Goal: Communication & Community: Share content

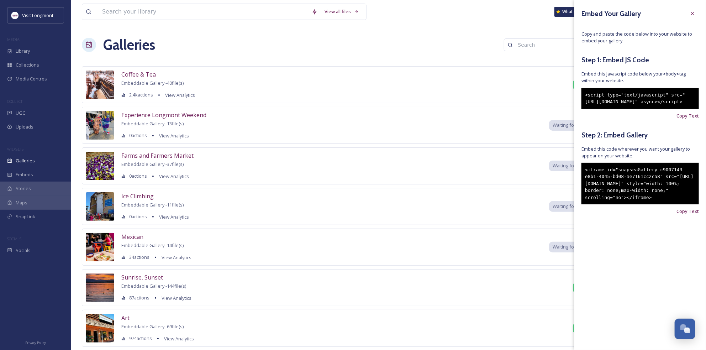
scroll to position [77, 0]
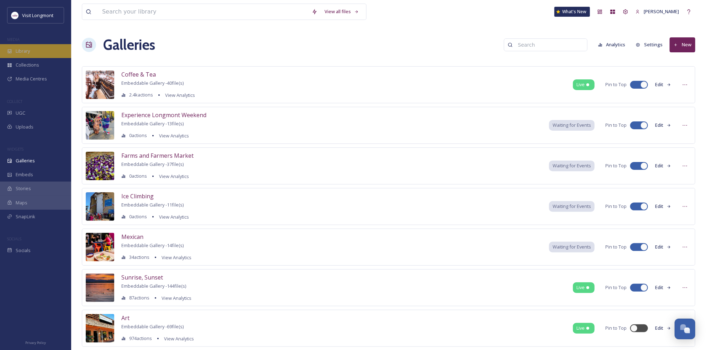
click at [16, 50] on span "Library" at bounding box center [23, 51] width 14 height 7
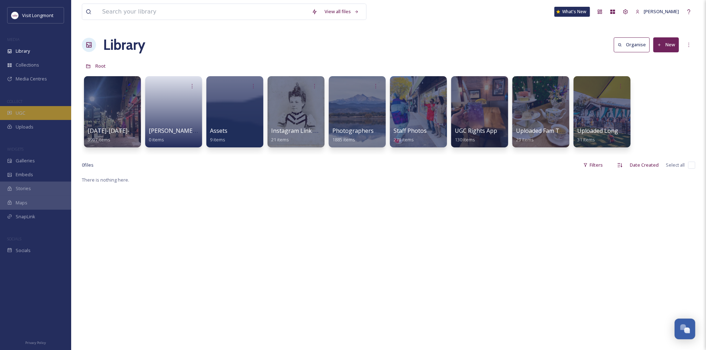
click at [28, 113] on div "UGC" at bounding box center [35, 113] width 71 height 14
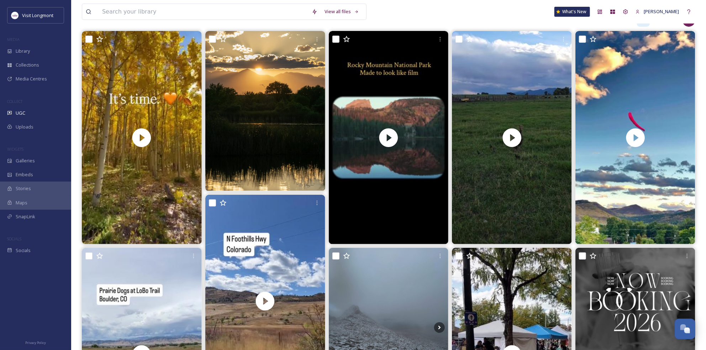
scroll to position [79, 0]
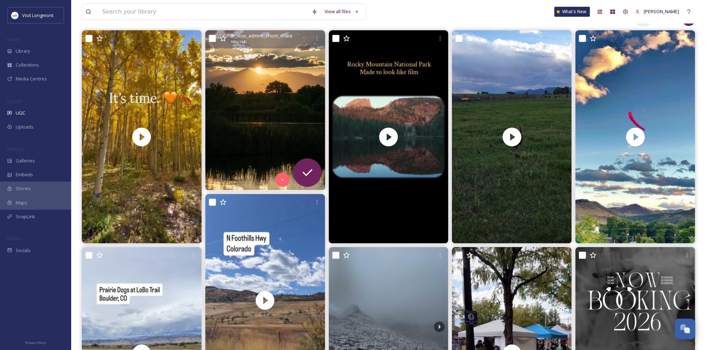
click at [260, 124] on img at bounding box center [265, 110] width 120 height 160
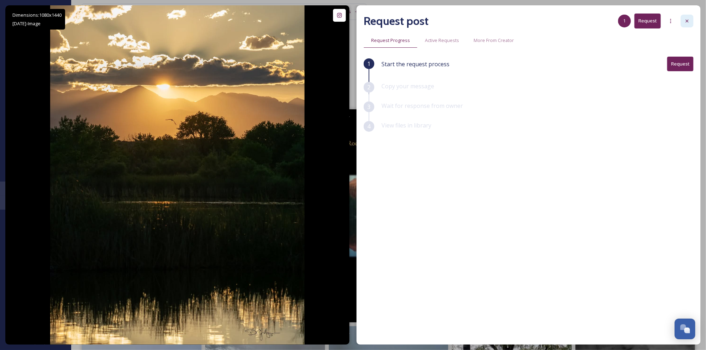
click at [683, 19] on div at bounding box center [687, 21] width 13 height 13
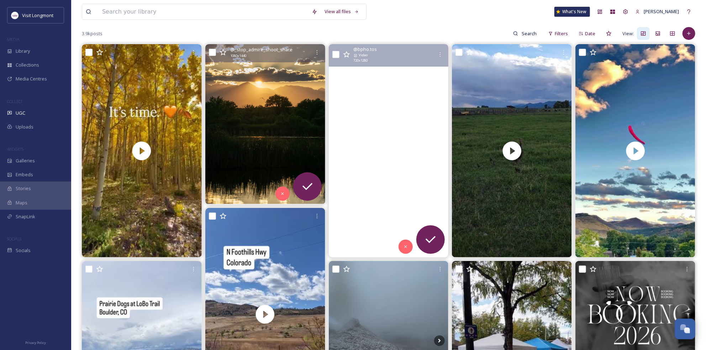
scroll to position [79, 0]
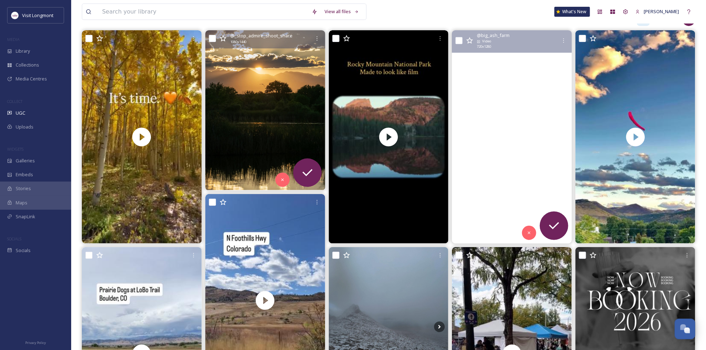
click at [510, 119] on video "Bringing mama hen and her babes in from the field.... they gorge on grasshopper…" at bounding box center [512, 136] width 120 height 213
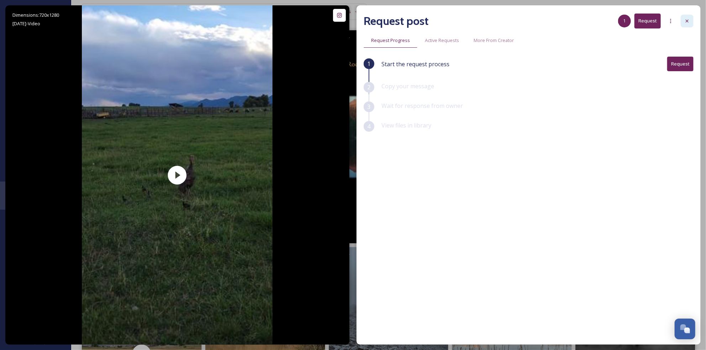
click at [683, 18] on div at bounding box center [687, 21] width 13 height 13
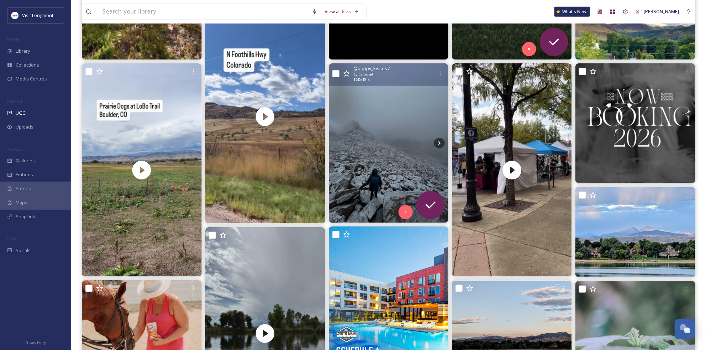
scroll to position [277, 0]
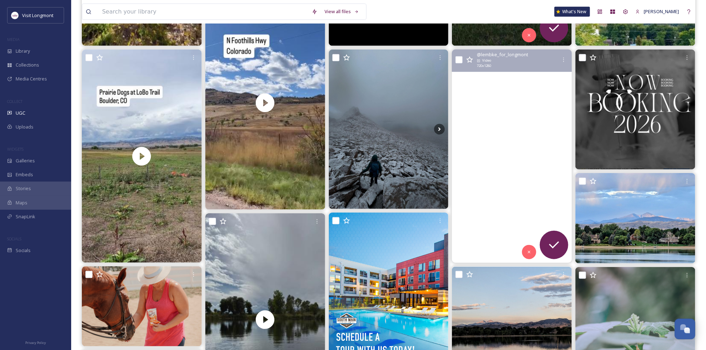
click at [494, 105] on video "ArtWalk in Downtown Longmont was such a fun event last night, even with the rai…" at bounding box center [512, 155] width 120 height 213
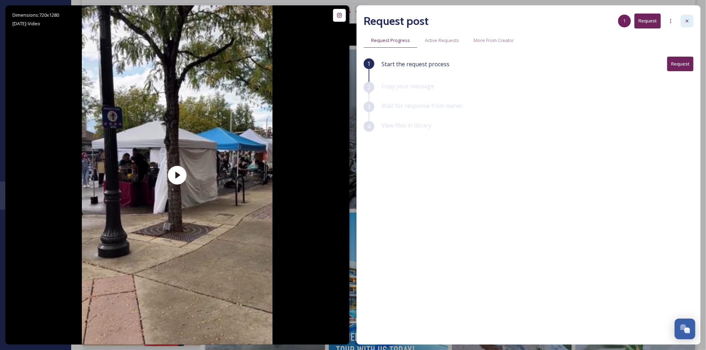
click at [685, 16] on div at bounding box center [687, 21] width 13 height 13
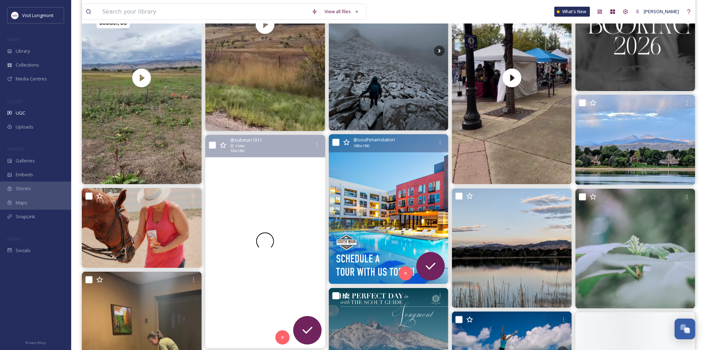
scroll to position [356, 0]
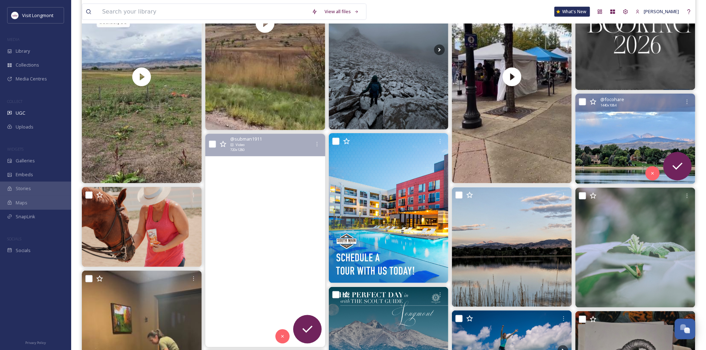
click at [602, 135] on img at bounding box center [635, 139] width 120 height 90
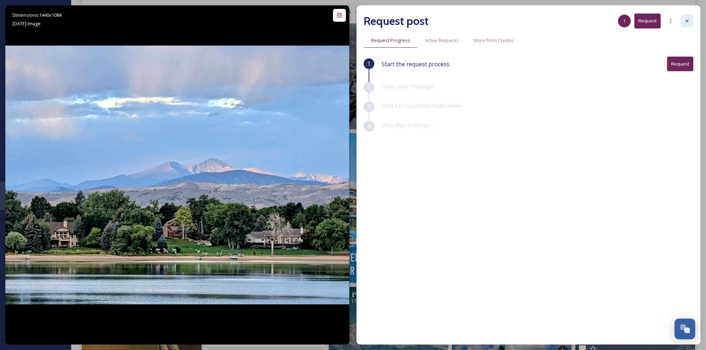
click at [685, 21] on icon at bounding box center [687, 21] width 6 height 6
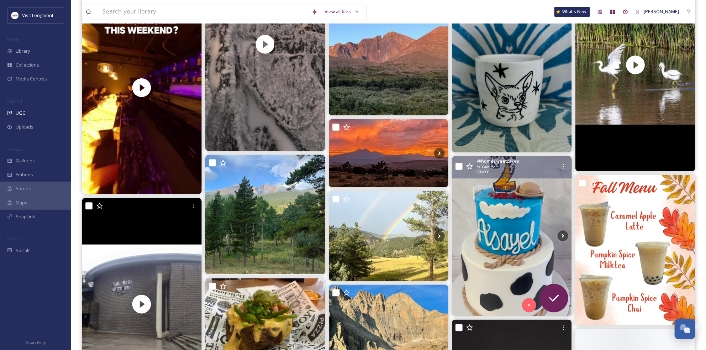
scroll to position [988, 0]
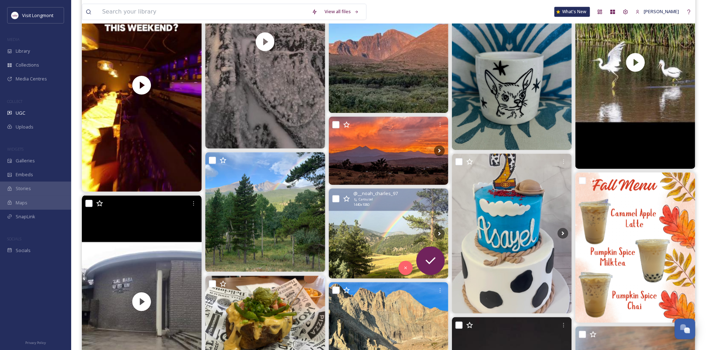
click at [396, 221] on img at bounding box center [389, 233] width 120 height 90
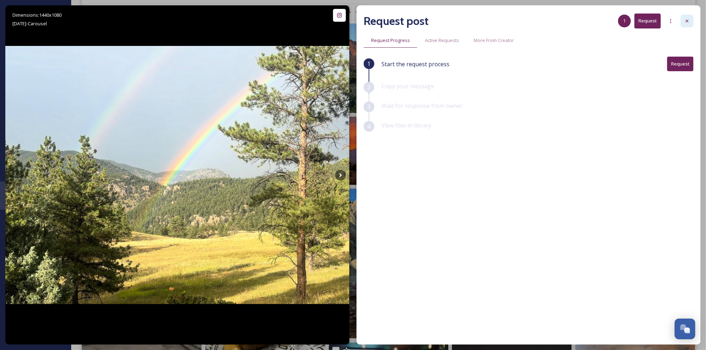
click at [691, 24] on div at bounding box center [687, 21] width 13 height 13
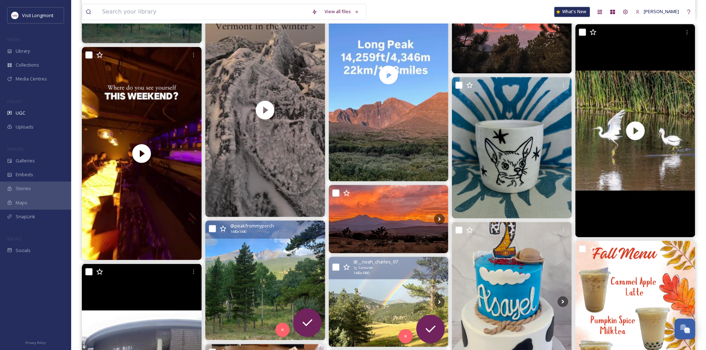
scroll to position [909, 0]
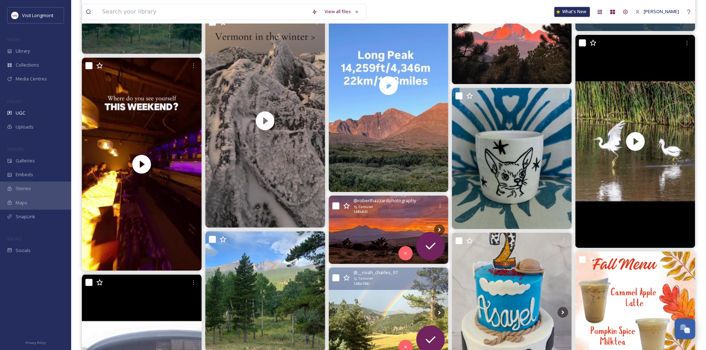
click at [363, 227] on img at bounding box center [389, 229] width 120 height 68
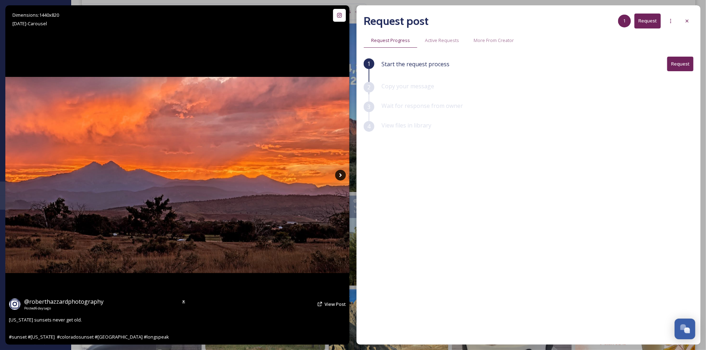
click at [342, 172] on icon at bounding box center [340, 175] width 11 height 11
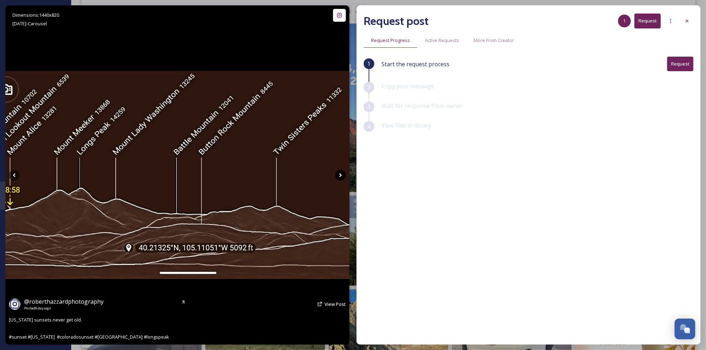
click at [340, 174] on icon at bounding box center [340, 175] width 11 height 11
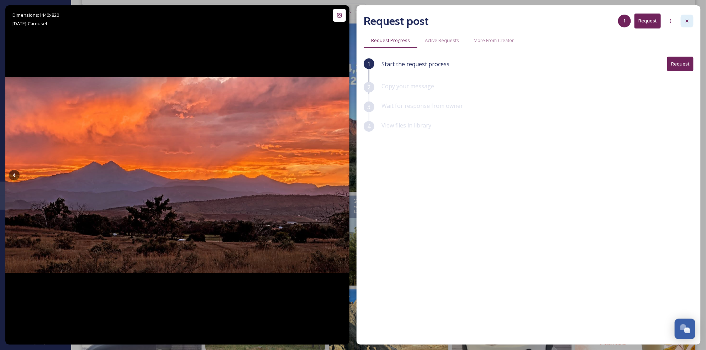
click at [682, 22] on div at bounding box center [687, 21] width 13 height 13
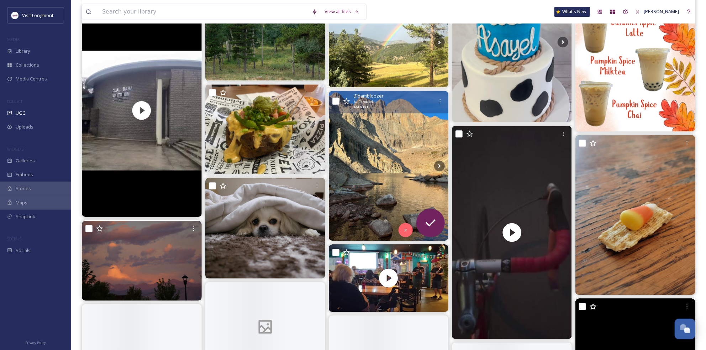
scroll to position [1186, 0]
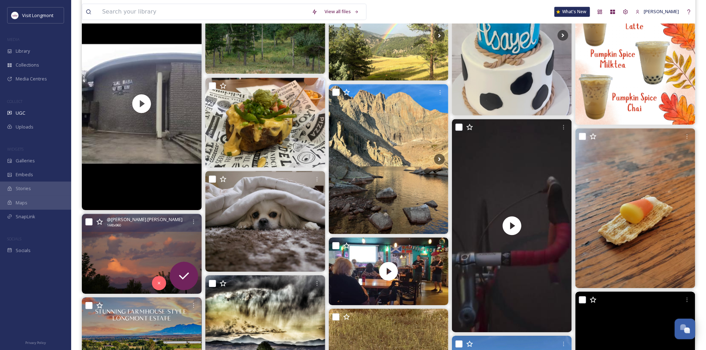
click at [132, 258] on img at bounding box center [142, 254] width 120 height 80
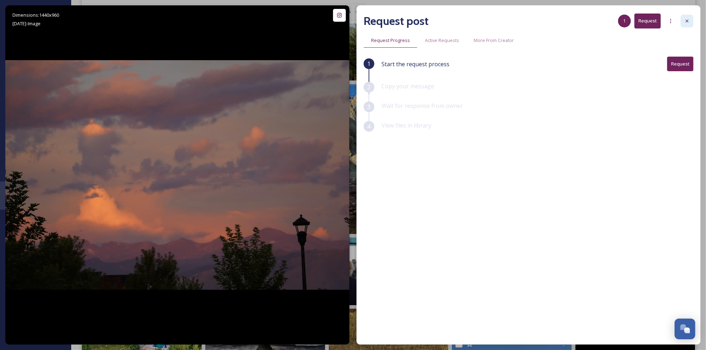
click at [685, 23] on icon at bounding box center [687, 21] width 6 height 6
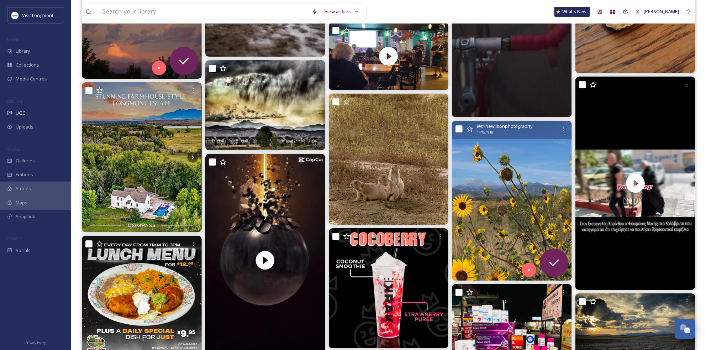
scroll to position [1423, 0]
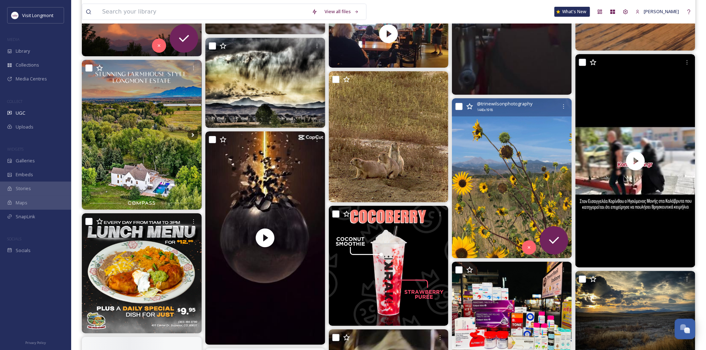
click at [503, 203] on img at bounding box center [512, 178] width 120 height 160
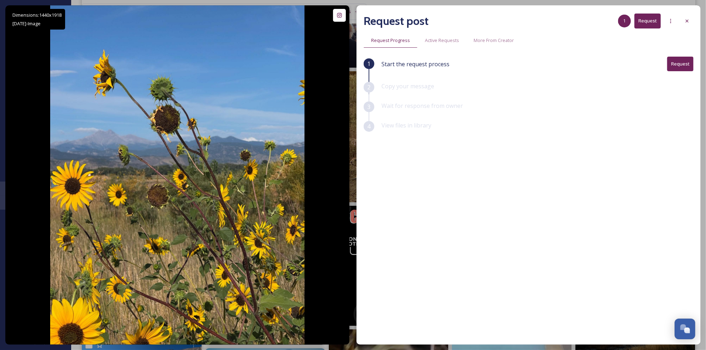
click at [650, 17] on button "Request" at bounding box center [648, 21] width 26 height 15
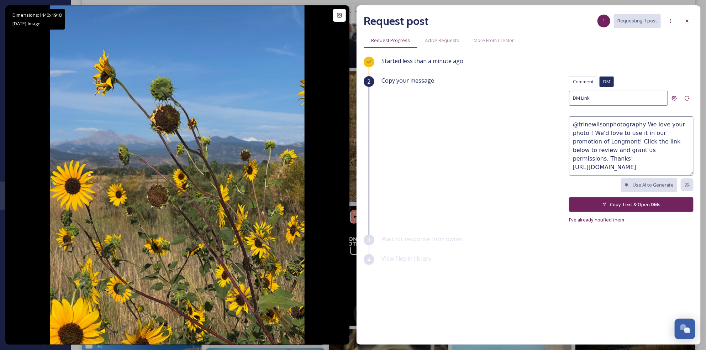
click at [628, 202] on button "Copy Text & Open DMs" at bounding box center [631, 204] width 125 height 15
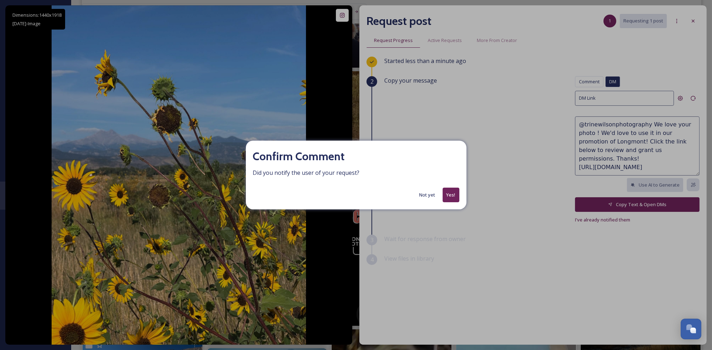
click at [430, 195] on button "Not yet" at bounding box center [427, 195] width 23 height 14
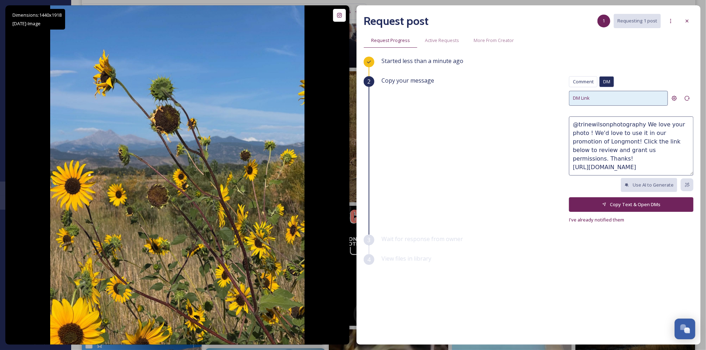
click at [595, 100] on div "DM Link" at bounding box center [618, 98] width 99 height 15
click at [591, 100] on div "DM Link" at bounding box center [618, 98] width 99 height 15
click at [583, 77] on div "Comment" at bounding box center [583, 81] width 28 height 11
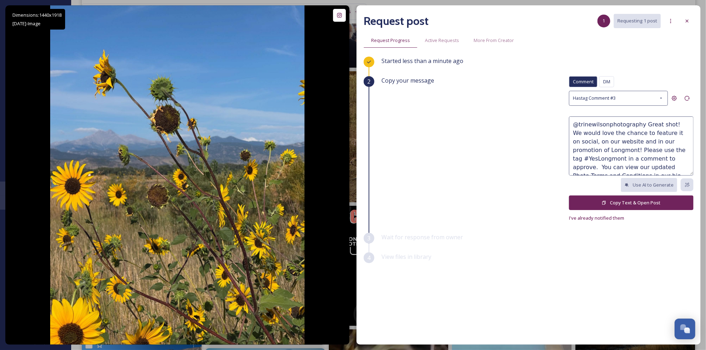
click at [600, 139] on textarea "@trinewilsonphotography Great shot! We would love the chance to feature it on s…" at bounding box center [631, 145] width 125 height 59
click at [394, 117] on div "Copy your message Comment DM Comment DM Hastag Comment #3 @trinewilsonphotograp…" at bounding box center [537, 149] width 312 height 146
click at [582, 158] on textarea "@trinewilsonphotography Great shot! We would love the chance to feature it on s…" at bounding box center [631, 145] width 125 height 59
click at [612, 202] on button "Copy Text & Open Post" at bounding box center [631, 202] width 125 height 15
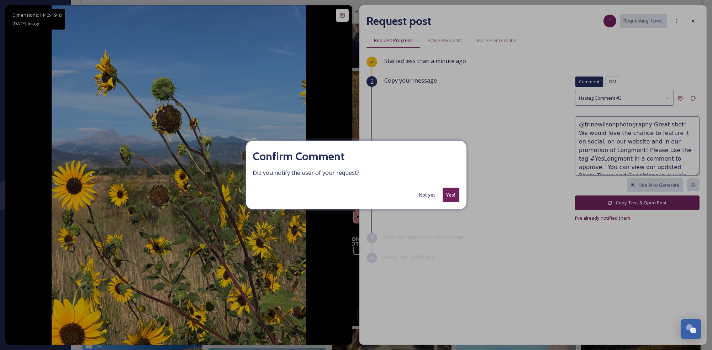
click at [446, 191] on button "Yes!" at bounding box center [451, 195] width 17 height 15
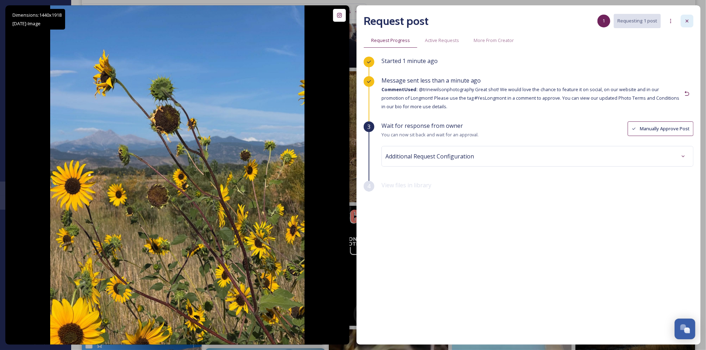
click at [689, 20] on icon at bounding box center [687, 21] width 6 height 6
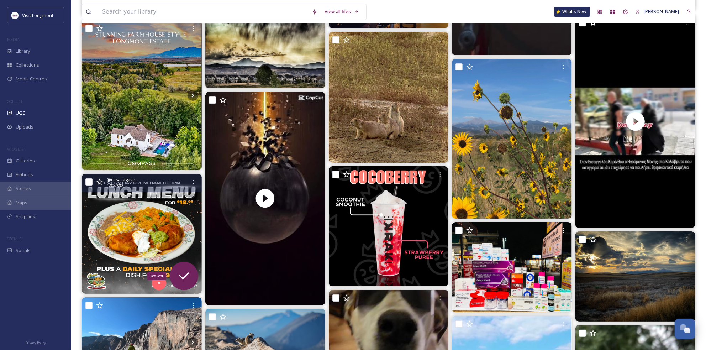
scroll to position [1700, 0]
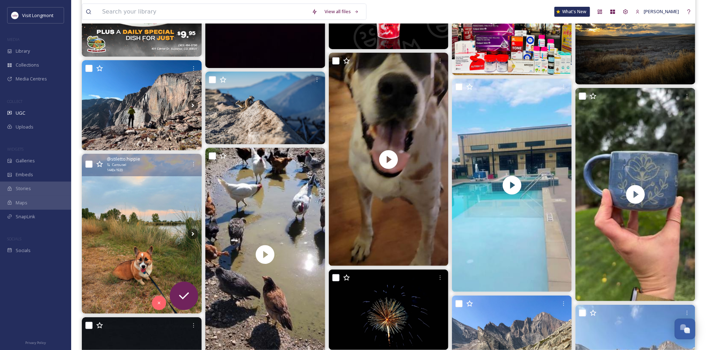
click at [139, 244] on img at bounding box center [142, 234] width 120 height 160
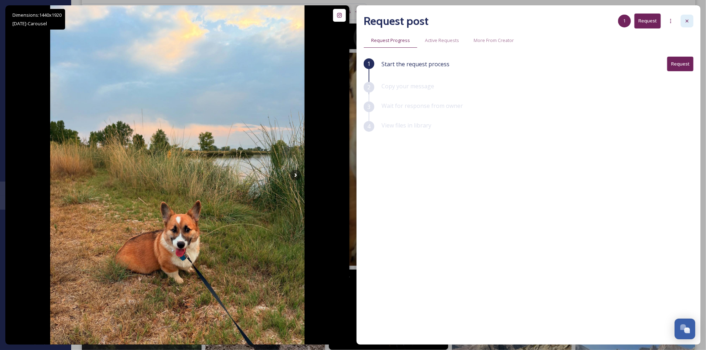
click at [690, 19] on icon at bounding box center [687, 21] width 6 height 6
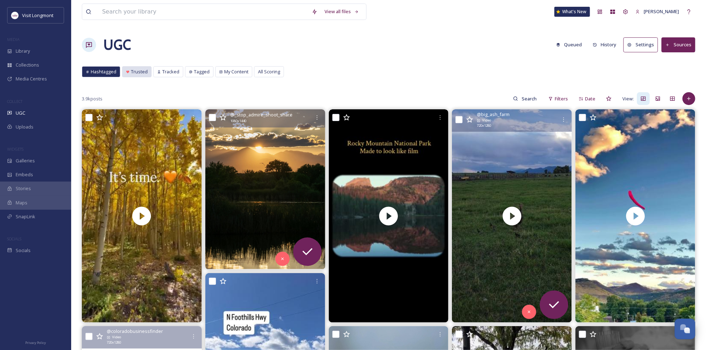
click at [137, 69] on span "Trusted" at bounding box center [139, 71] width 17 height 7
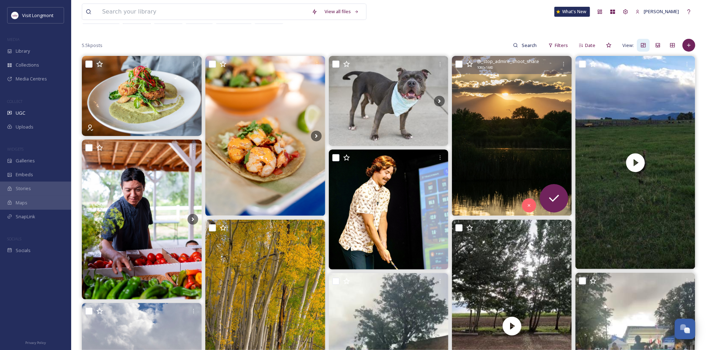
scroll to position [40, 0]
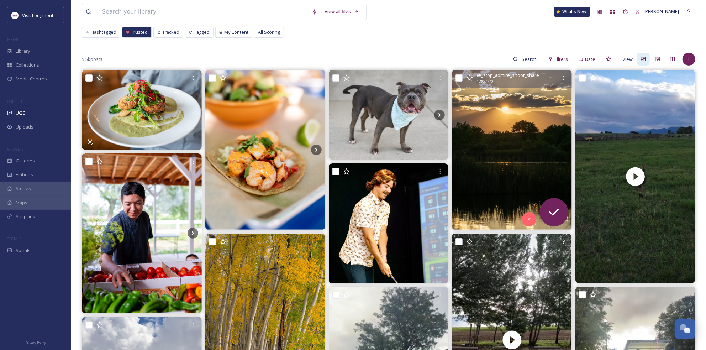
click at [504, 157] on img at bounding box center [512, 150] width 120 height 160
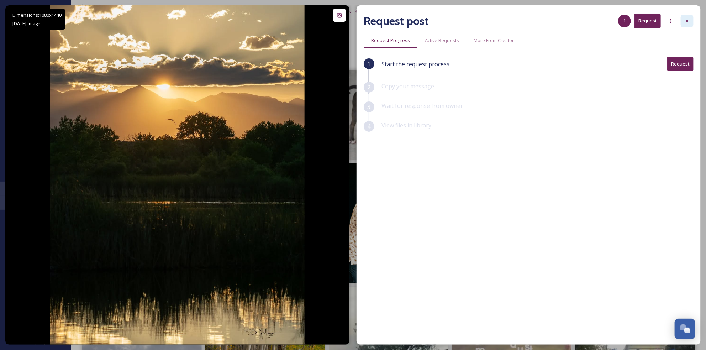
click at [688, 21] on icon at bounding box center [687, 21] width 6 height 6
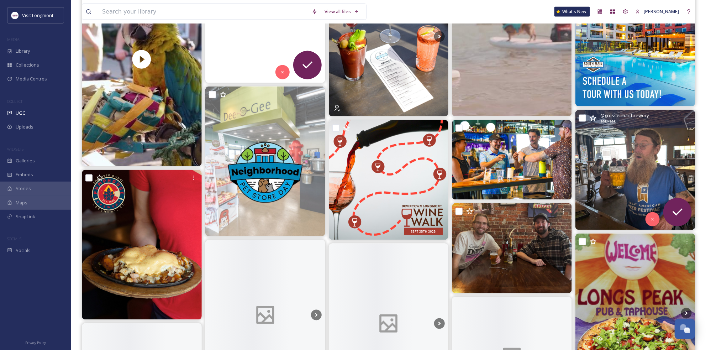
scroll to position [593, 0]
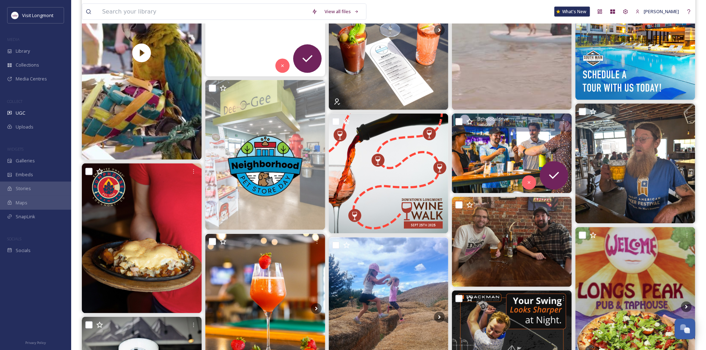
click at [495, 118] on span "@ thelocaldrive" at bounding box center [493, 119] width 32 height 7
click at [483, 147] on img at bounding box center [512, 154] width 120 height 80
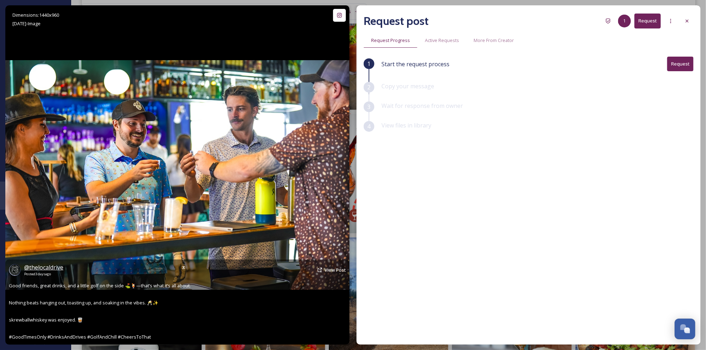
click at [41, 266] on span "@ thelocaldrive" at bounding box center [43, 267] width 39 height 8
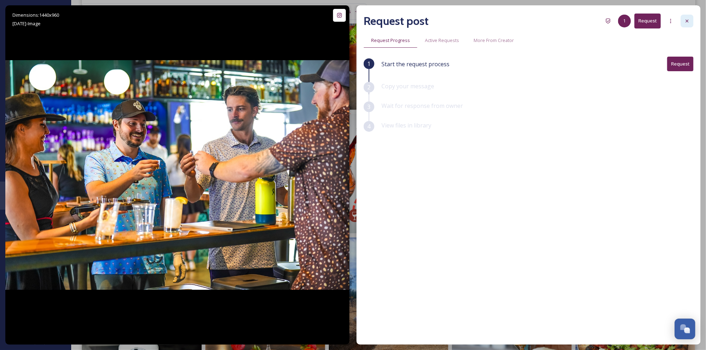
click at [685, 20] on icon at bounding box center [687, 21] width 6 height 6
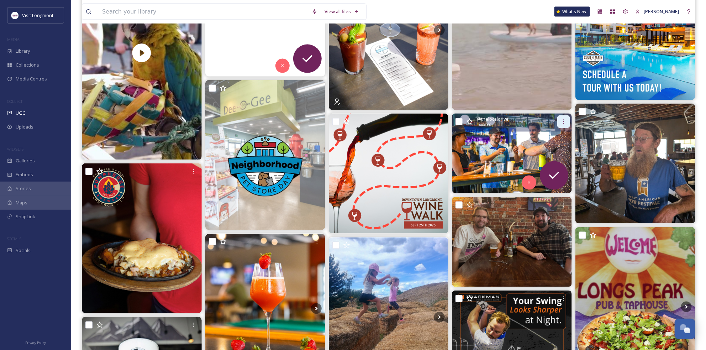
click at [564, 123] on icon at bounding box center [564, 122] width 6 height 6
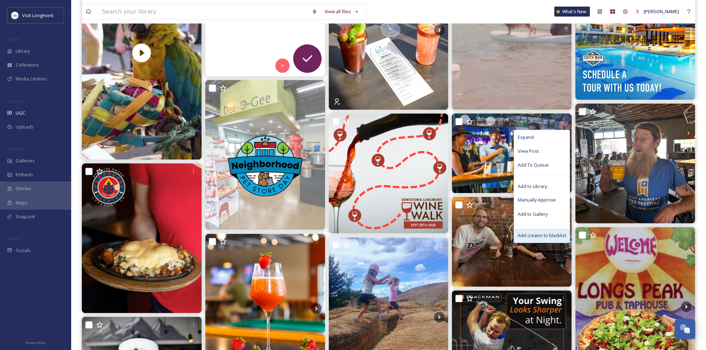
click at [547, 236] on span "Add creator to blacklist" at bounding box center [542, 235] width 48 height 7
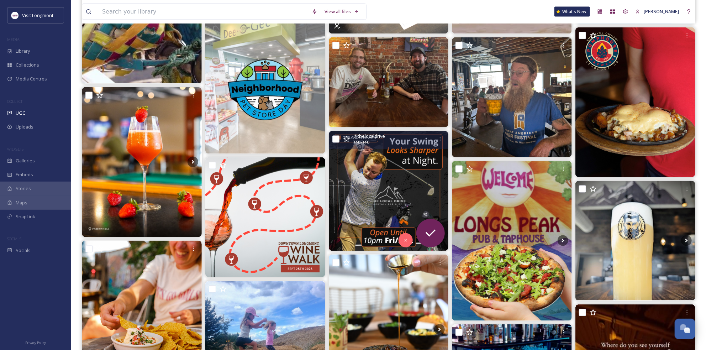
scroll to position [672, 0]
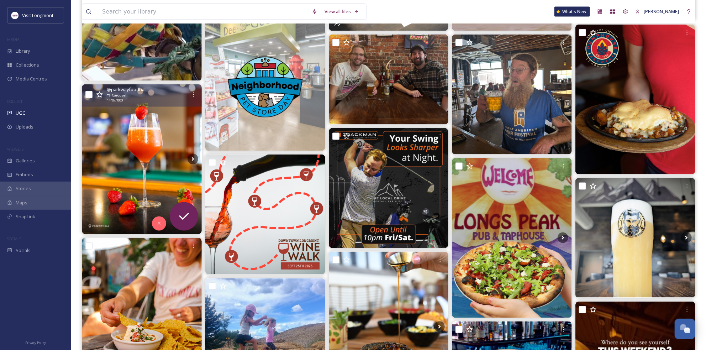
click at [162, 144] on img at bounding box center [142, 159] width 120 height 150
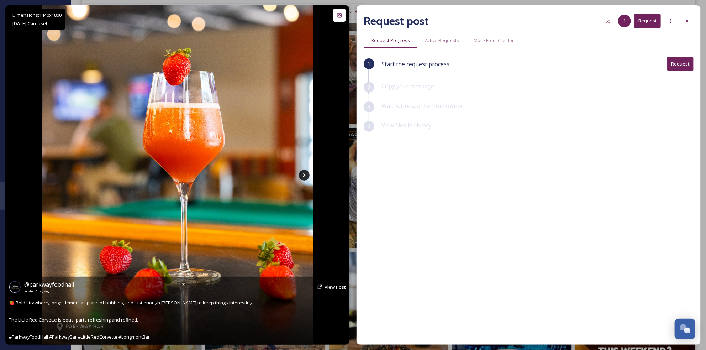
click at [307, 175] on icon at bounding box center [304, 175] width 11 height 11
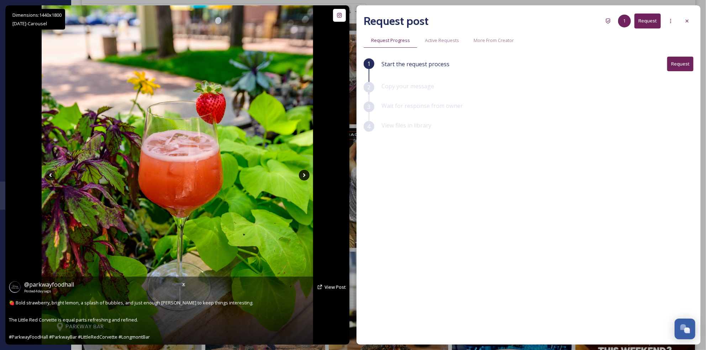
click at [307, 175] on icon at bounding box center [304, 175] width 11 height 11
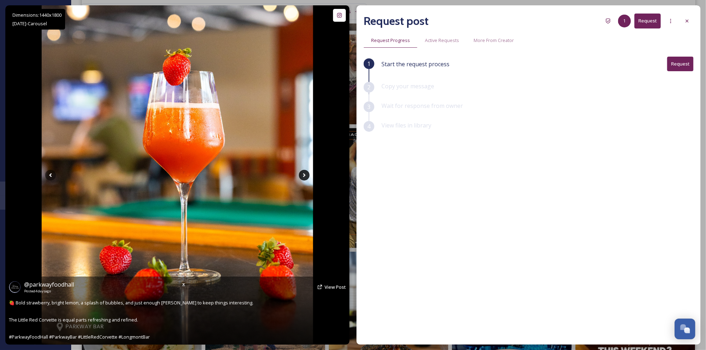
click at [304, 175] on icon at bounding box center [304, 175] width 2 height 4
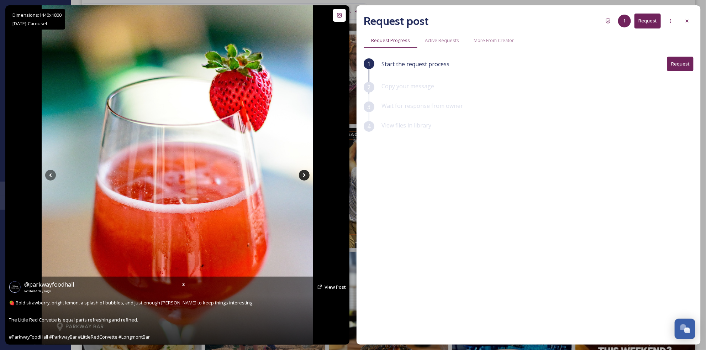
click at [304, 174] on icon at bounding box center [304, 175] width 2 height 4
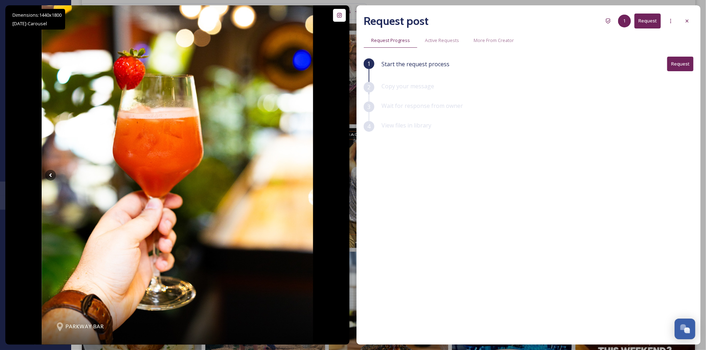
click at [685, 22] on icon at bounding box center [687, 21] width 6 height 6
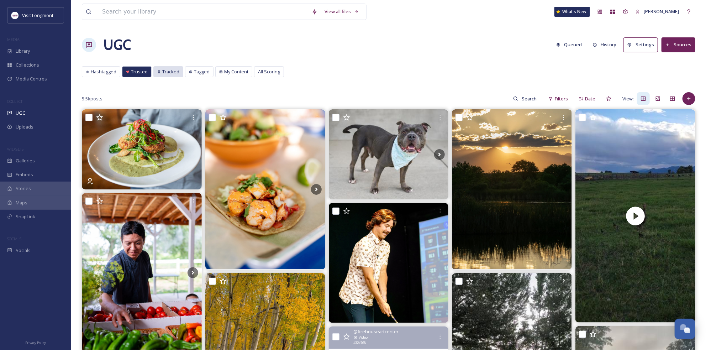
click at [166, 72] on span "Tracked" at bounding box center [170, 71] width 17 height 7
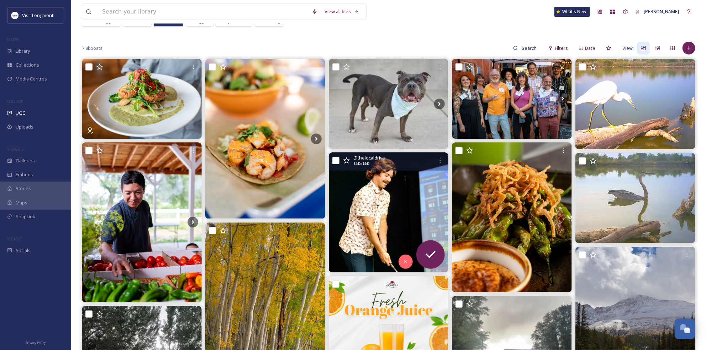
scroll to position [40, 0]
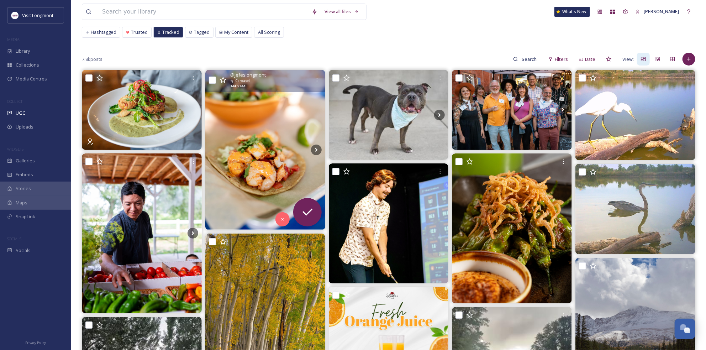
click at [248, 144] on img at bounding box center [265, 150] width 120 height 160
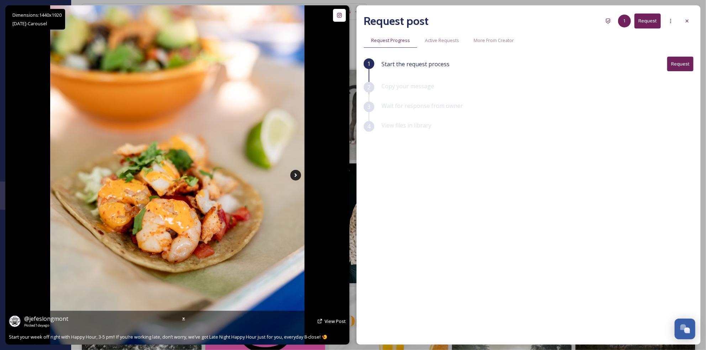
click at [291, 176] on icon at bounding box center [295, 175] width 11 height 11
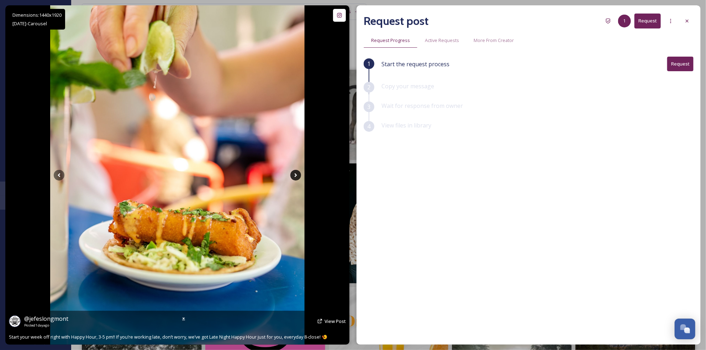
click at [292, 176] on icon at bounding box center [295, 175] width 11 height 11
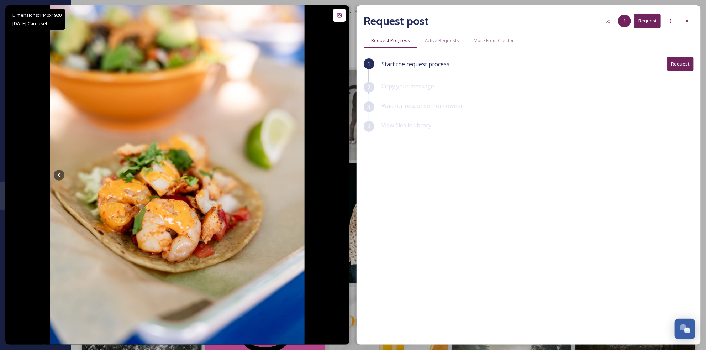
click at [642, 28] on button "Request" at bounding box center [648, 21] width 26 height 15
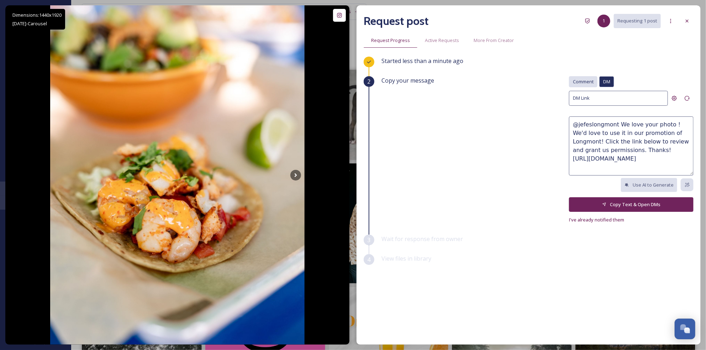
click at [580, 81] on span "Comment" at bounding box center [583, 81] width 21 height 7
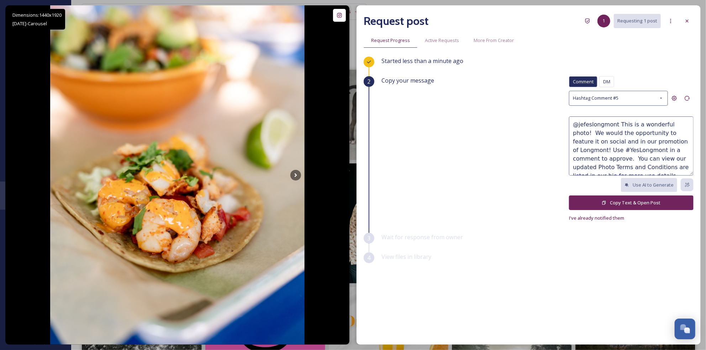
click at [639, 202] on button "Copy Text & Open Post" at bounding box center [631, 202] width 125 height 15
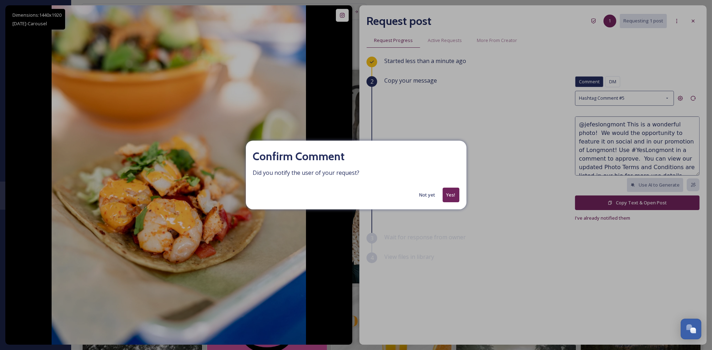
click at [449, 195] on button "Yes!" at bounding box center [451, 195] width 17 height 15
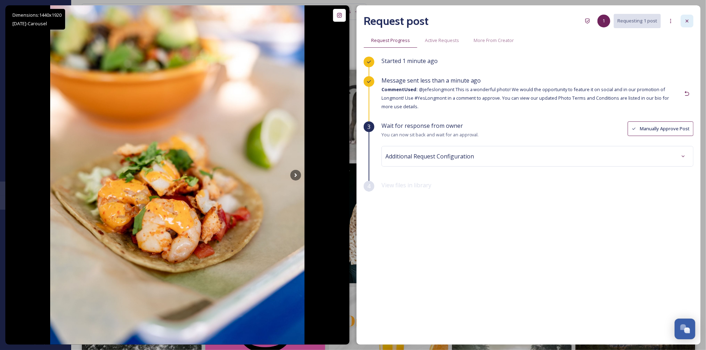
click at [687, 21] on icon at bounding box center [687, 21] width 3 height 3
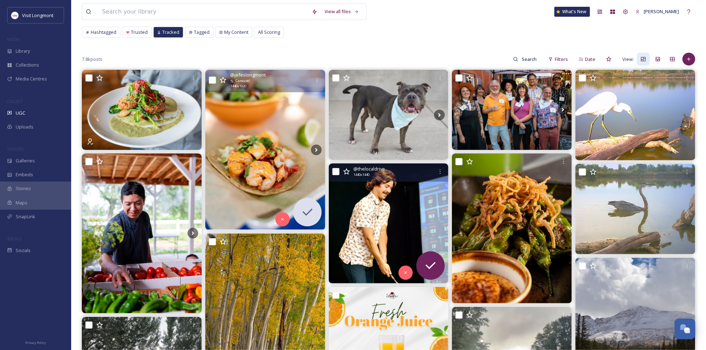
scroll to position [79, 0]
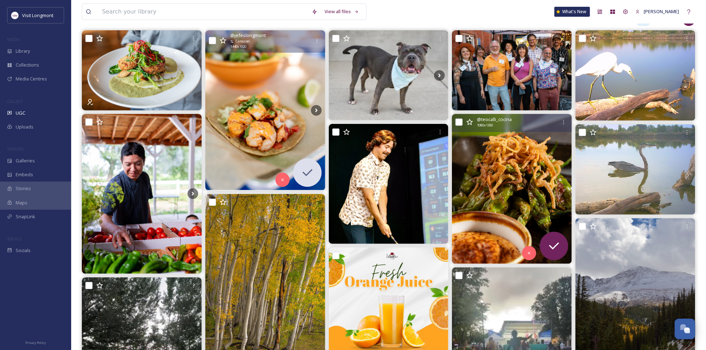
click at [507, 186] on img at bounding box center [512, 189] width 120 height 150
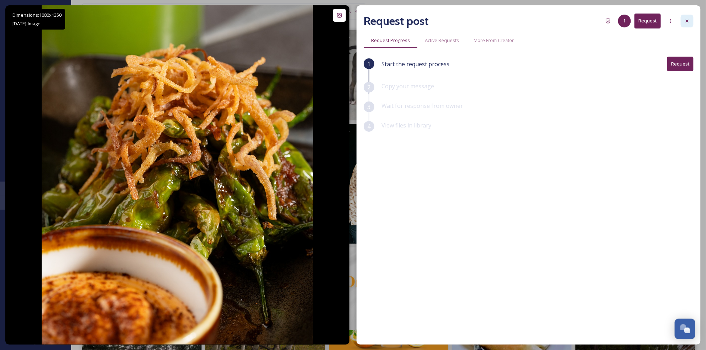
click at [686, 18] on icon at bounding box center [687, 21] width 6 height 6
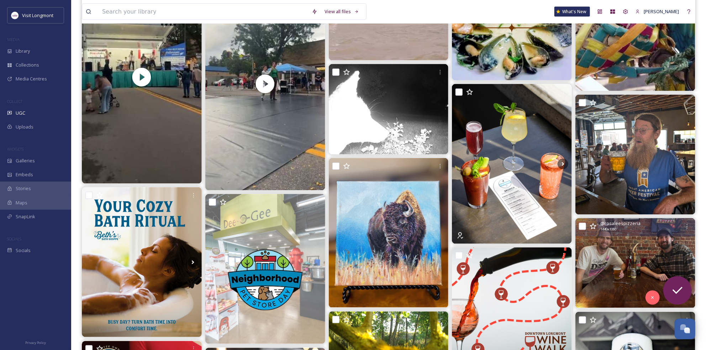
scroll to position [632, 0]
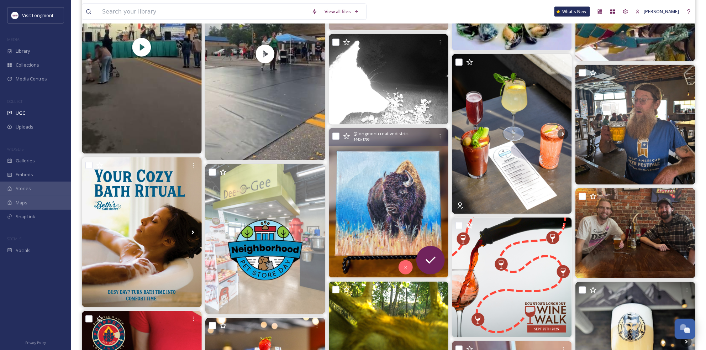
click at [417, 203] on img at bounding box center [389, 203] width 120 height 150
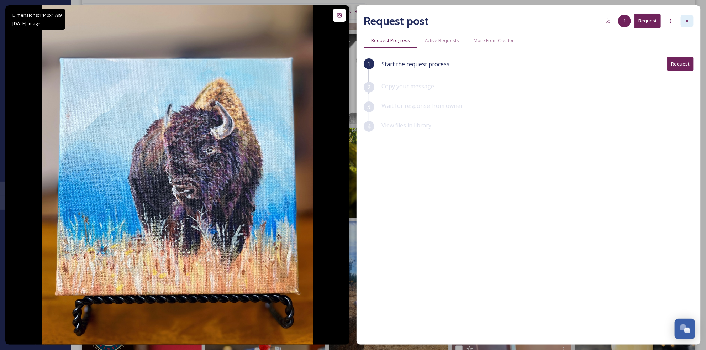
click at [684, 20] on div at bounding box center [687, 21] width 13 height 13
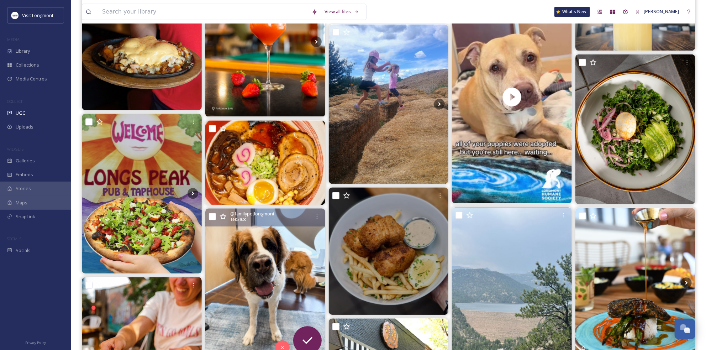
scroll to position [1028, 0]
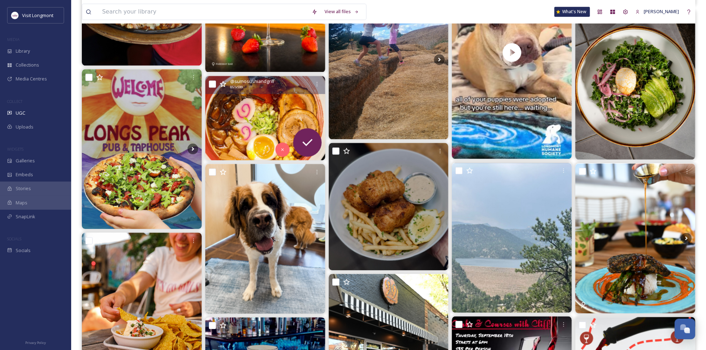
click at [248, 138] on img at bounding box center [265, 118] width 120 height 84
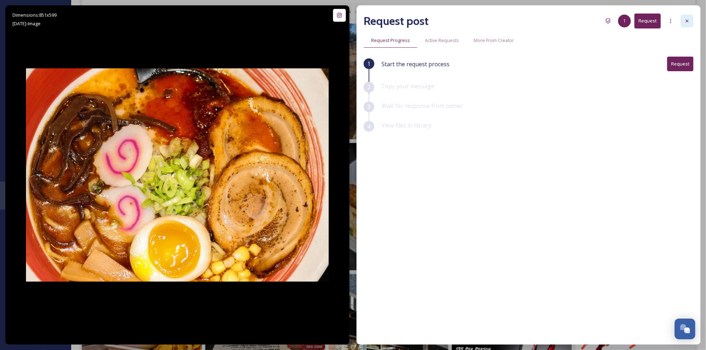
click at [682, 20] on div at bounding box center [687, 21] width 13 height 13
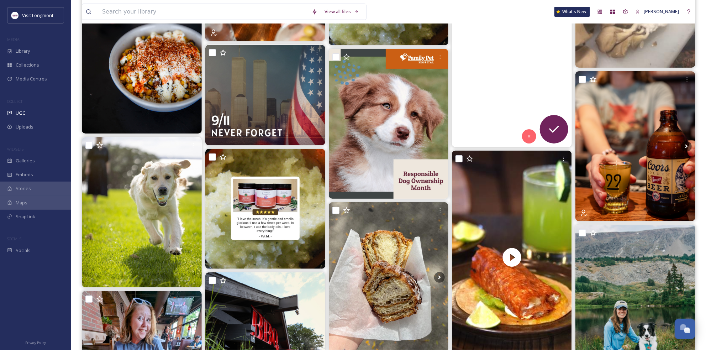
scroll to position [1739, 0]
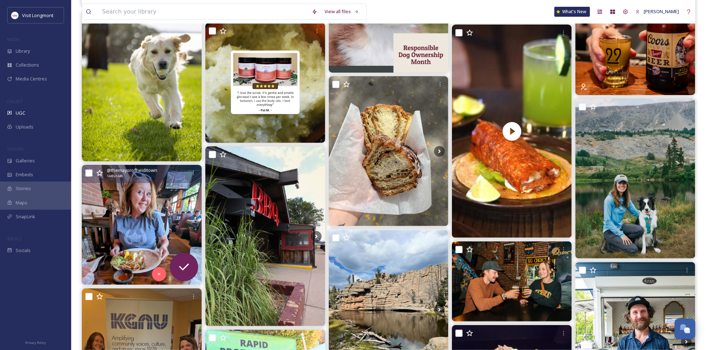
click at [152, 202] on img at bounding box center [142, 225] width 120 height 120
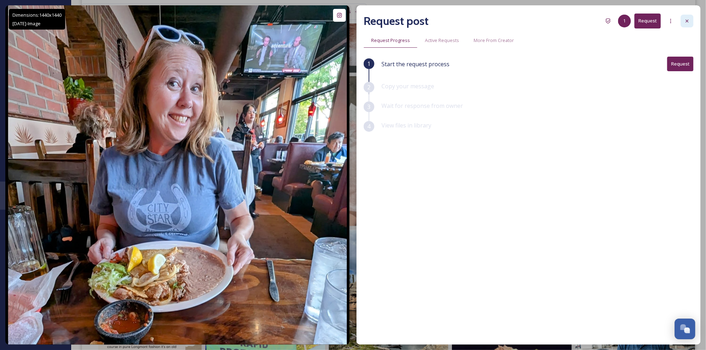
click at [687, 23] on icon at bounding box center [687, 21] width 6 height 6
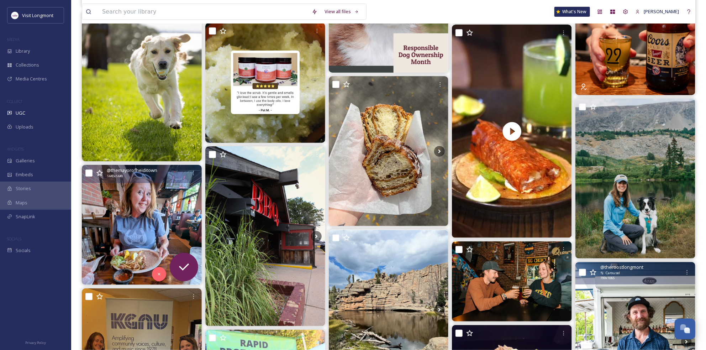
scroll to position [1898, 0]
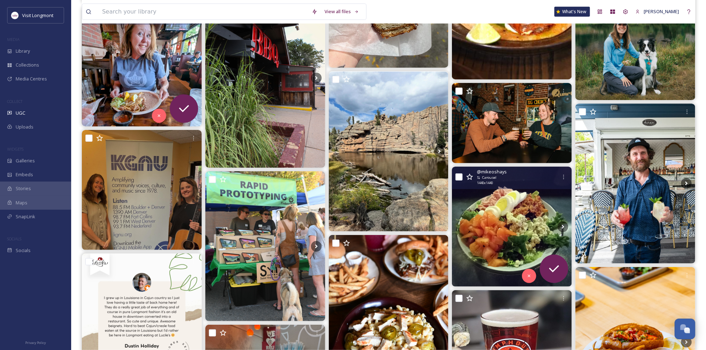
click at [500, 217] on img at bounding box center [512, 227] width 120 height 120
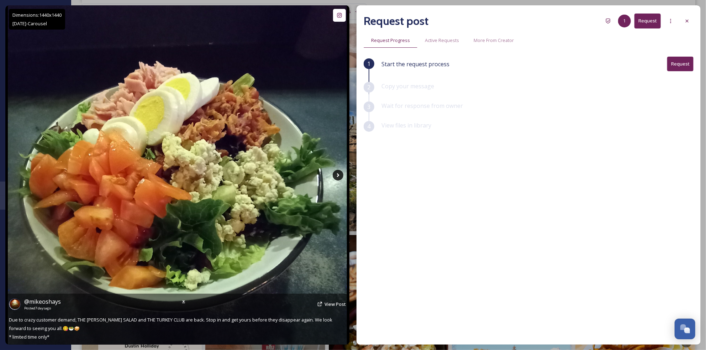
click at [336, 174] on icon at bounding box center [338, 175] width 11 height 11
click at [337, 174] on icon at bounding box center [338, 175] width 2 height 4
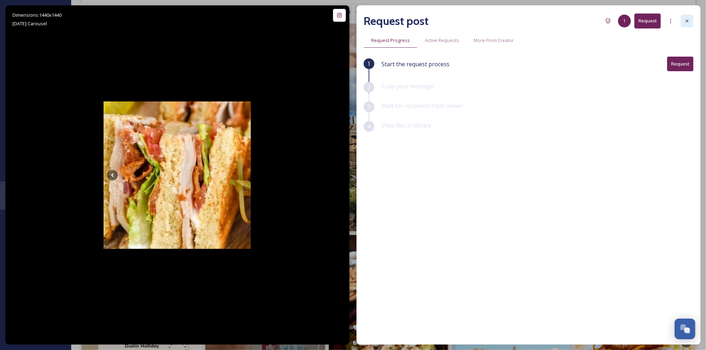
click at [689, 19] on icon at bounding box center [687, 21] width 6 height 6
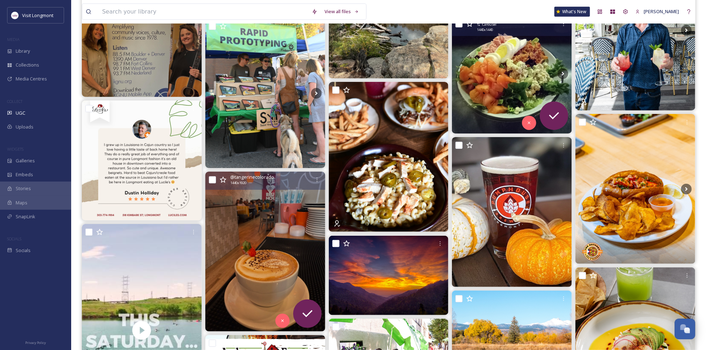
scroll to position [2135, 0]
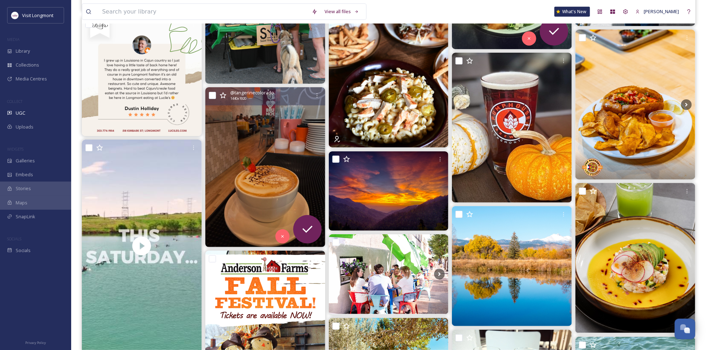
click at [259, 160] on img at bounding box center [265, 167] width 120 height 160
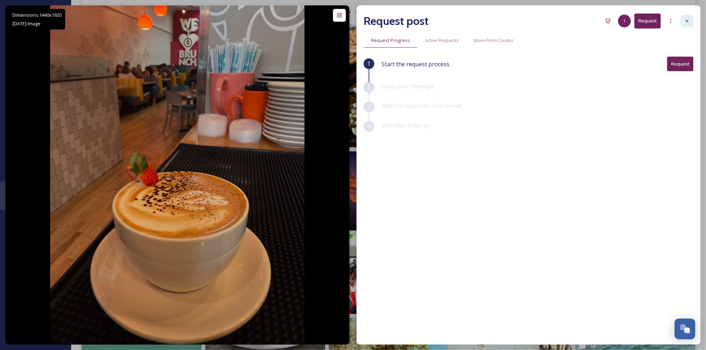
click at [683, 20] on div at bounding box center [687, 21] width 13 height 13
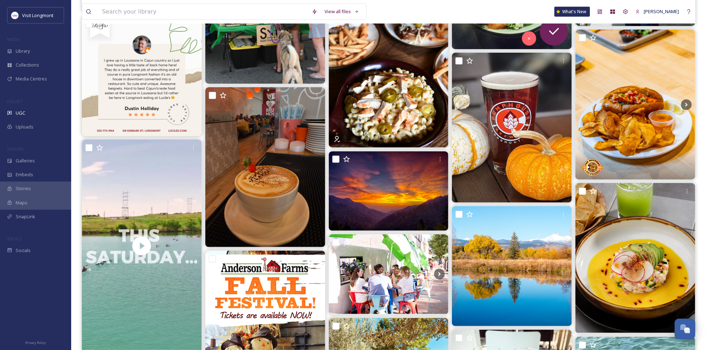
scroll to position [2293, 0]
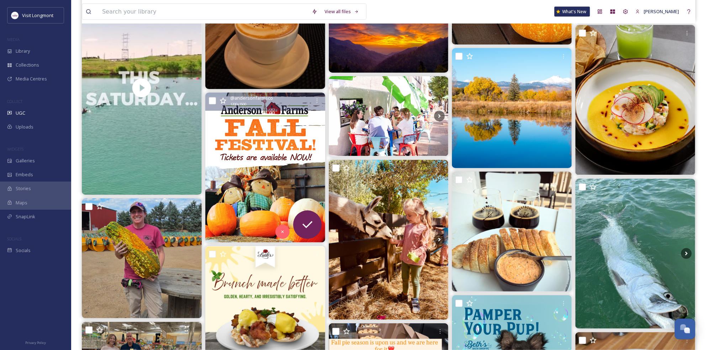
click at [278, 180] on img at bounding box center [265, 168] width 120 height 150
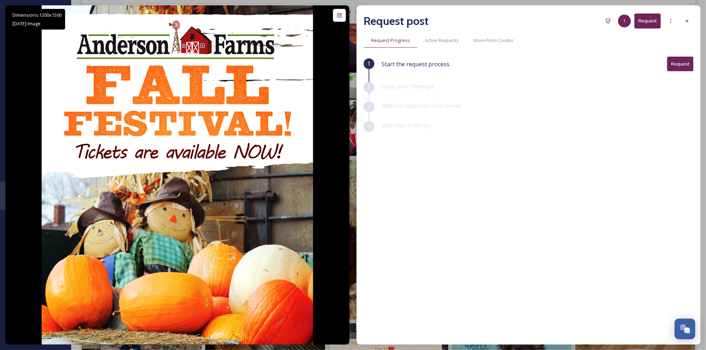
drag, startPoint x: 84, startPoint y: 320, endPoint x: 18, endPoint y: 316, distance: 66.0
click at [18, 316] on div "@ andersonfarmsco Posted [DATE] View Post [US_STATE]’s Largest Fall Family Ente…" at bounding box center [177, 306] width 344 height 77
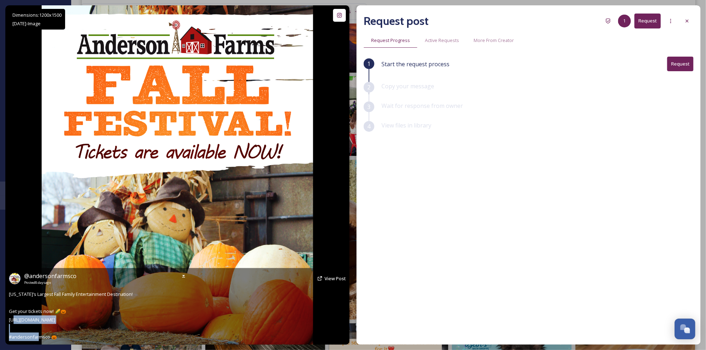
click at [83, 318] on span "[US_STATE]’s Largest Fall Family Entertainment Destination! Get your tickets no…" at bounding box center [71, 315] width 124 height 49
drag, startPoint x: 88, startPoint y: 320, endPoint x: 9, endPoint y: 321, distance: 79.7
click at [9, 321] on div "@ andersonfarmsco Posted [DATE] View Post [US_STATE]’s Largest Fall Family Ente…" at bounding box center [177, 306] width 344 height 77
copy span "tps://[DOMAIN_NAME][URL]"
